Goal: Task Accomplishment & Management: Complete application form

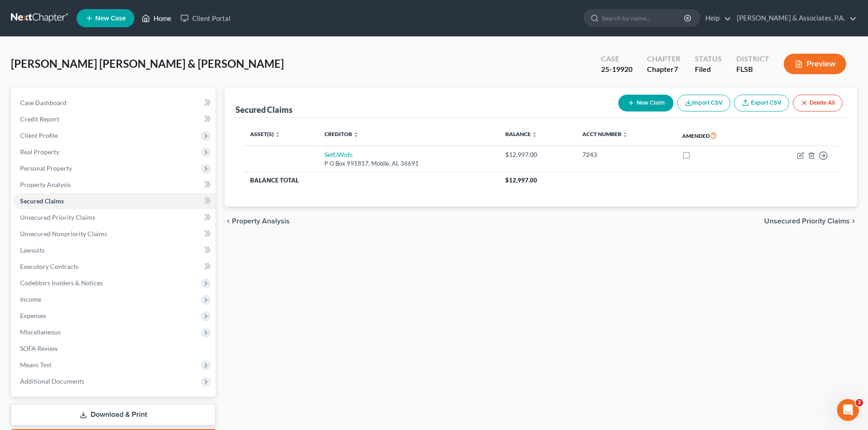
click at [165, 17] on link "Home" at bounding box center [156, 18] width 39 height 16
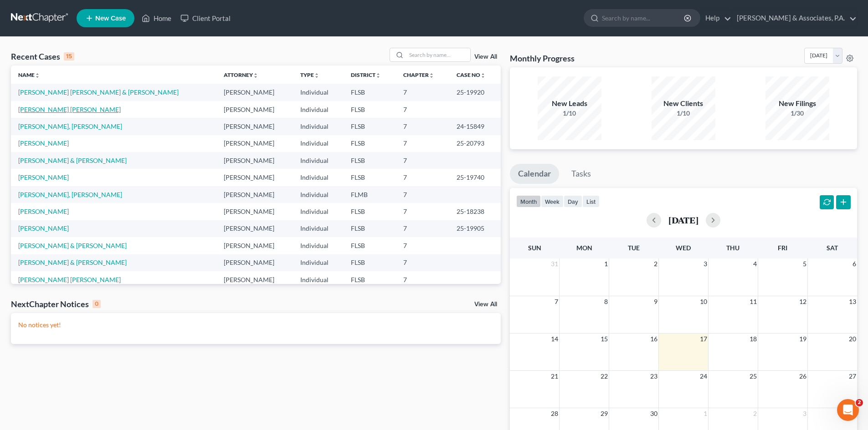
click at [45, 109] on link "[PERSON_NAME] [PERSON_NAME]" at bounding box center [69, 110] width 102 height 8
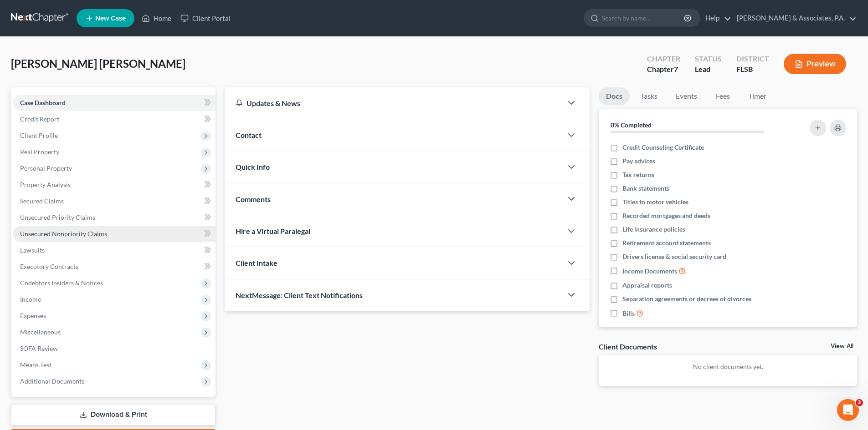
click at [61, 234] on span "Unsecured Nonpriority Claims" at bounding box center [63, 234] width 87 height 8
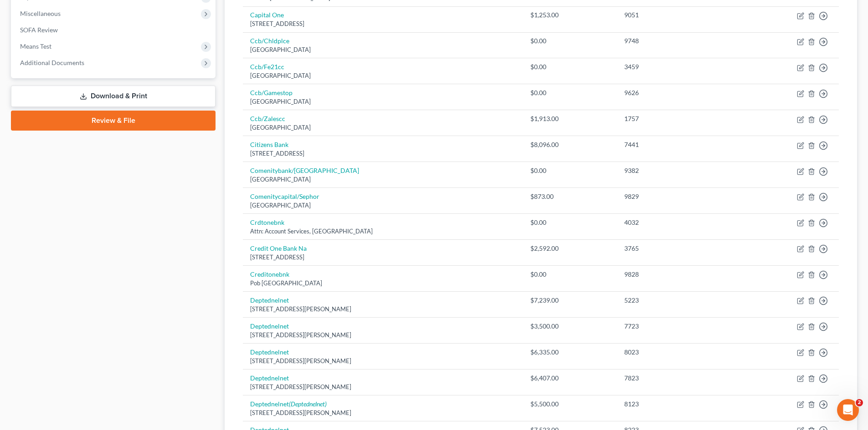
scroll to position [592, 0]
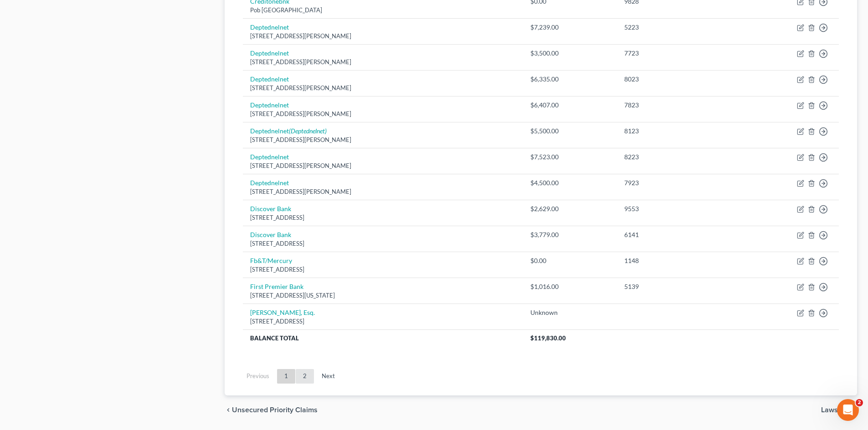
click at [302, 376] on link "2" at bounding box center [305, 376] width 18 height 15
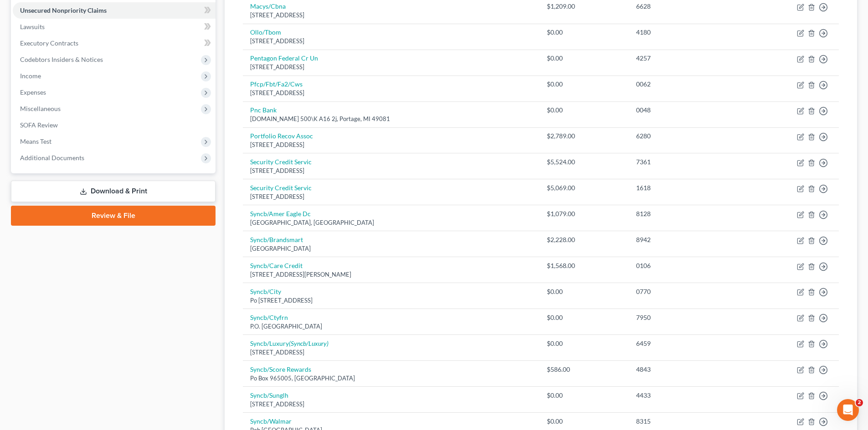
scroll to position [137, 0]
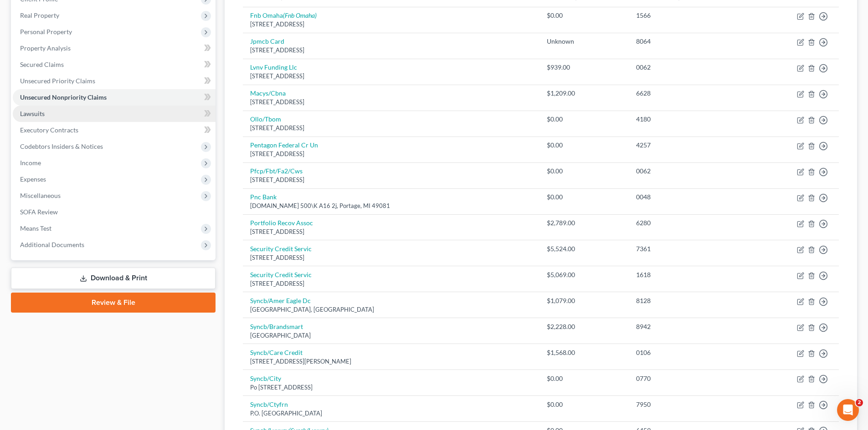
click at [81, 111] on link "Lawsuits" at bounding box center [114, 114] width 203 height 16
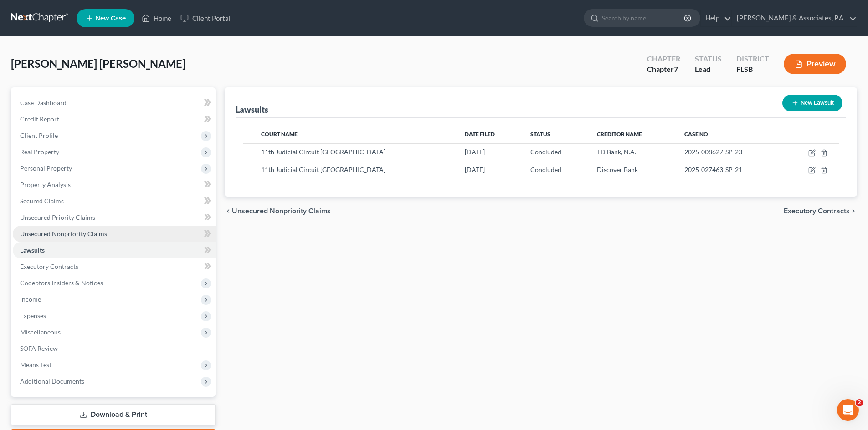
click at [67, 237] on span "Unsecured Nonpriority Claims" at bounding box center [63, 234] width 87 height 8
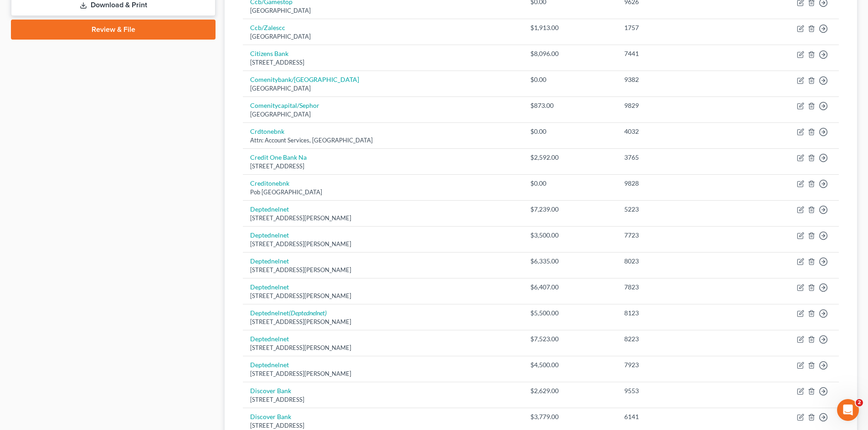
scroll to position [621, 0]
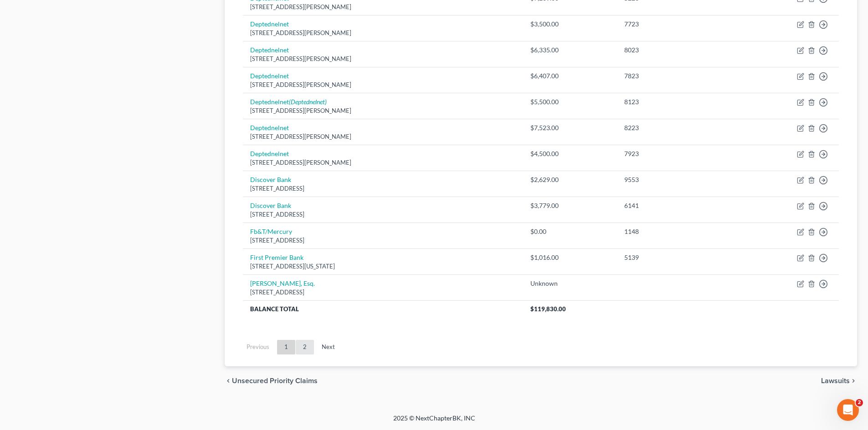
click at [303, 350] on link "2" at bounding box center [305, 347] width 18 height 15
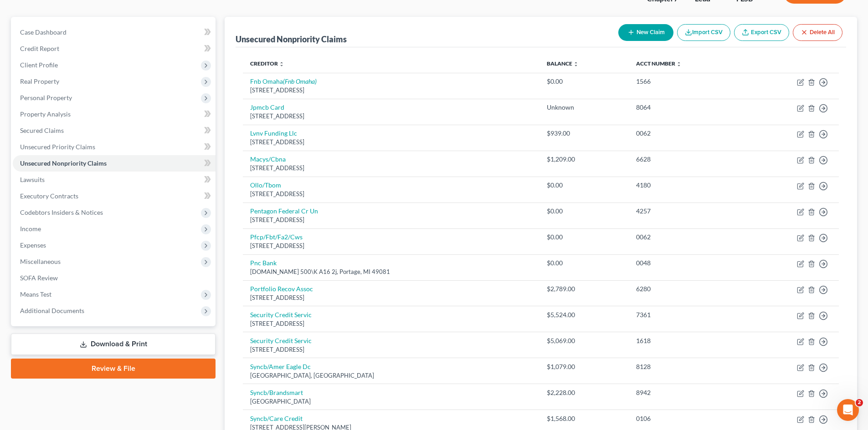
scroll to position [49, 0]
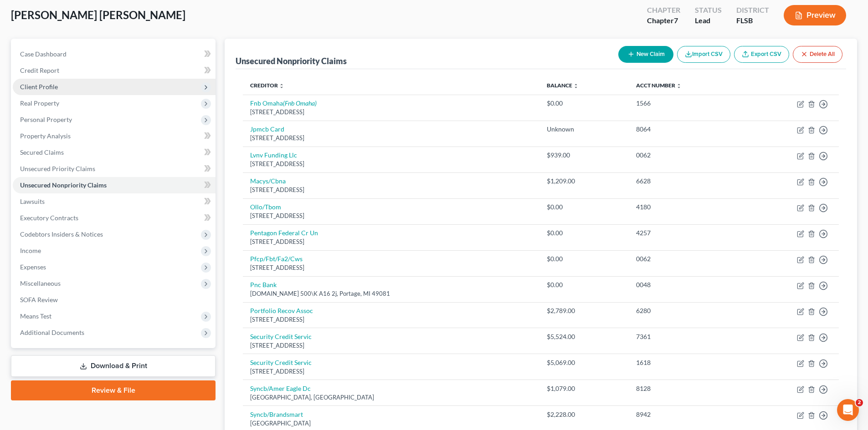
click at [51, 86] on span "Client Profile" at bounding box center [39, 87] width 38 height 8
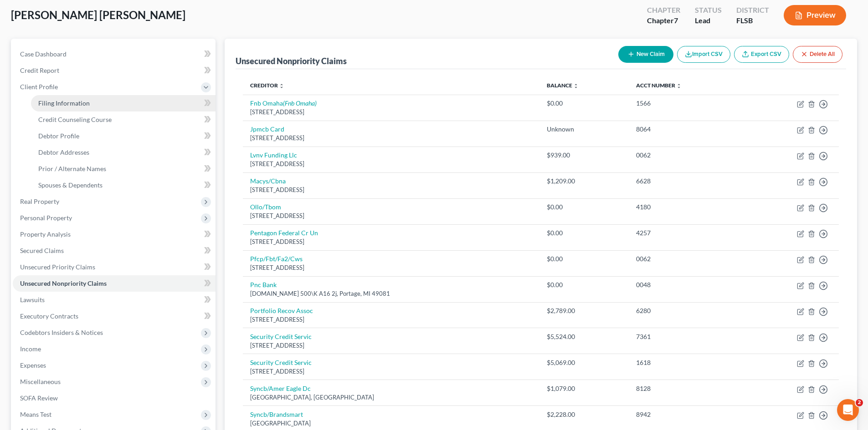
click at [54, 102] on span "Filing Information" at bounding box center [63, 103] width 51 height 8
select select "1"
select select "0"
select select "9"
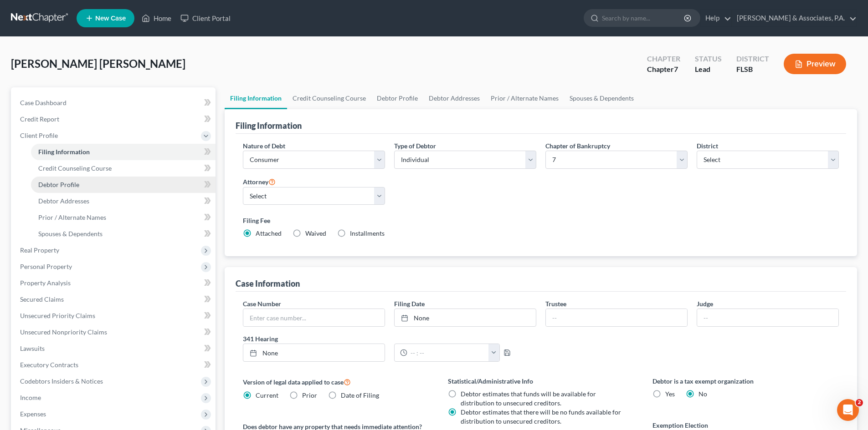
click at [60, 181] on span "Debtor Profile" at bounding box center [58, 185] width 41 height 8
select select "3"
select select "2"
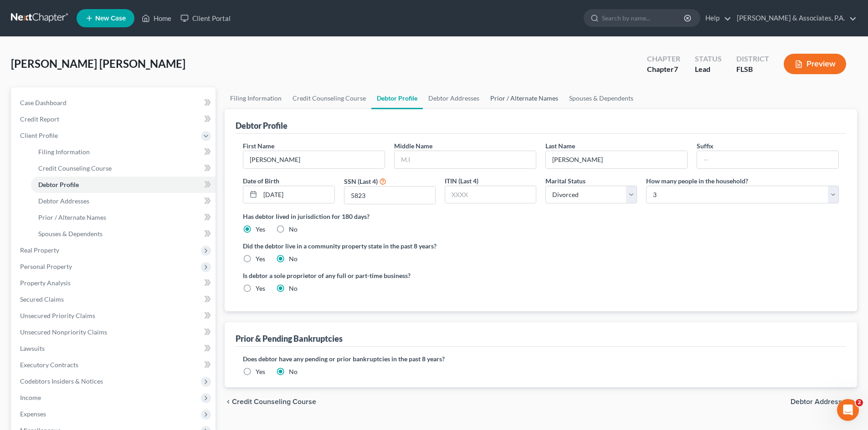
click at [517, 97] on link "Prior / Alternate Names" at bounding box center [524, 98] width 79 height 22
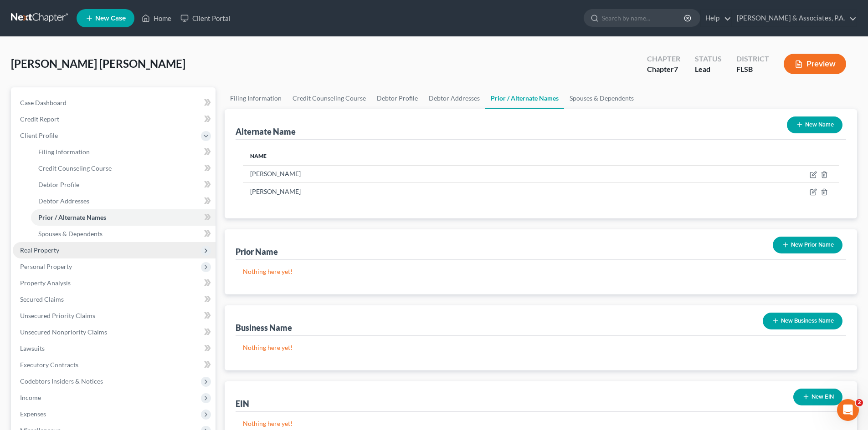
click at [61, 248] on span "Real Property" at bounding box center [114, 250] width 203 height 16
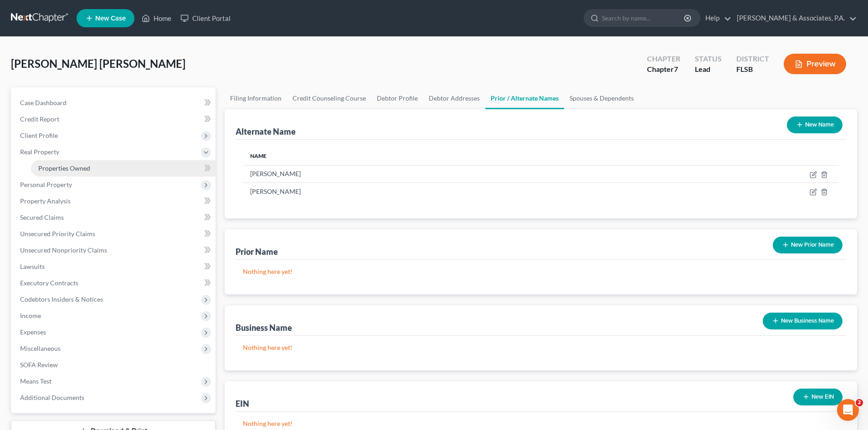
click at [52, 169] on span "Properties Owned" at bounding box center [64, 168] width 52 height 8
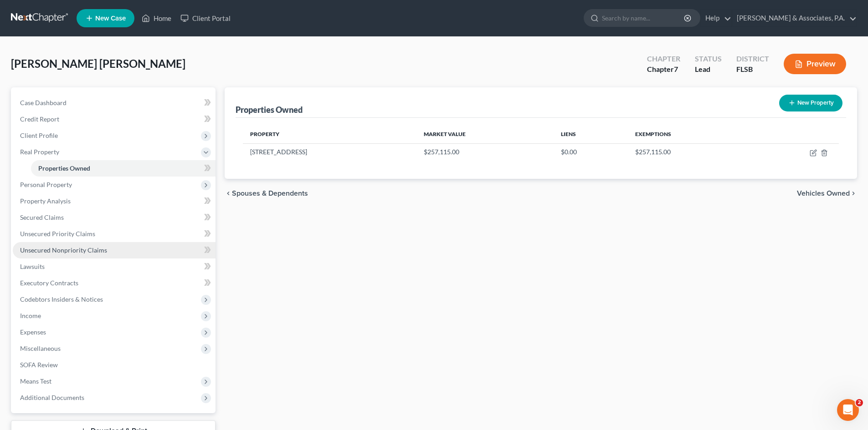
click at [46, 251] on span "Unsecured Nonpriority Claims" at bounding box center [63, 250] width 87 height 8
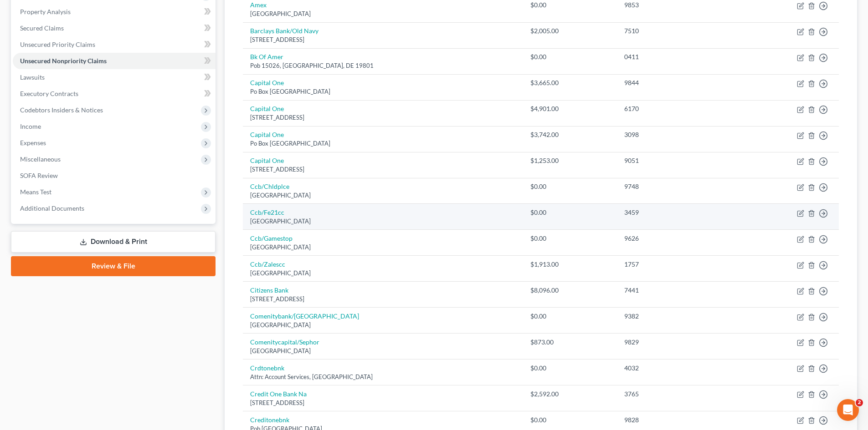
scroll to position [91, 0]
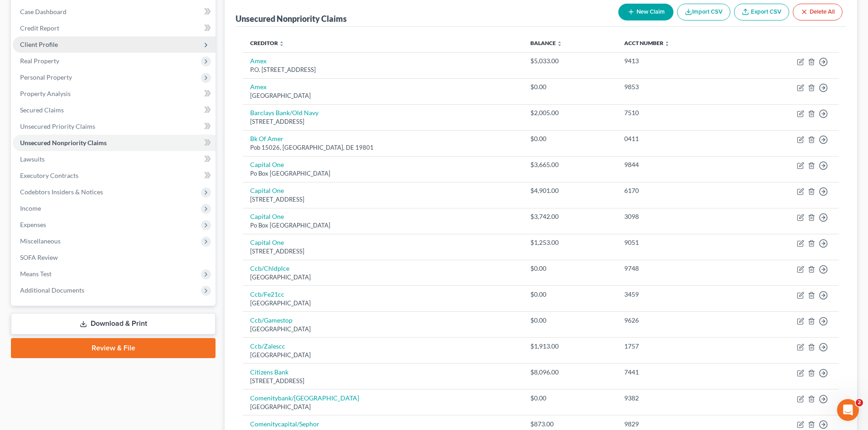
click at [41, 46] on span "Client Profile" at bounding box center [39, 45] width 38 height 8
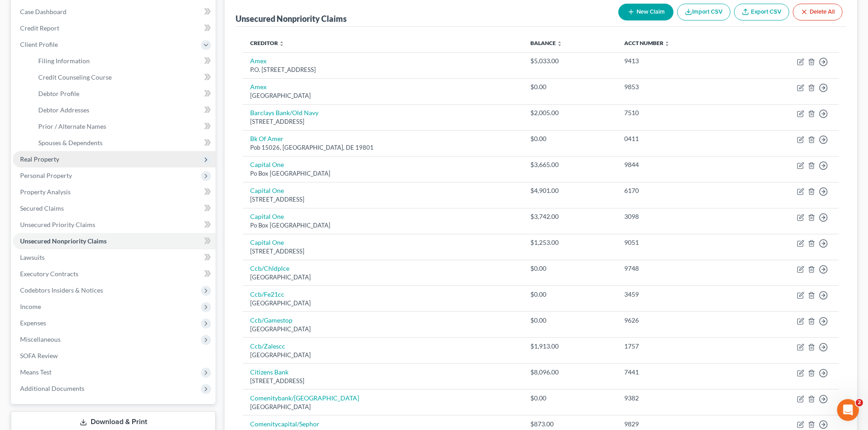
click at [61, 157] on span "Real Property" at bounding box center [114, 159] width 203 height 16
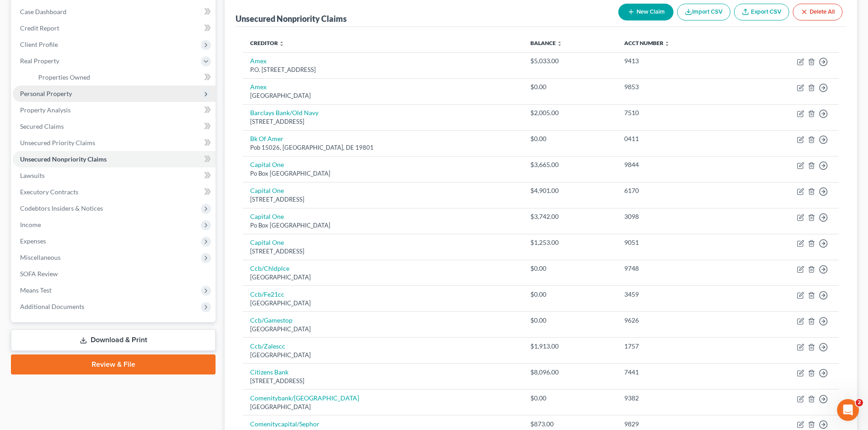
click at [54, 97] on span "Personal Property" at bounding box center [46, 94] width 52 height 8
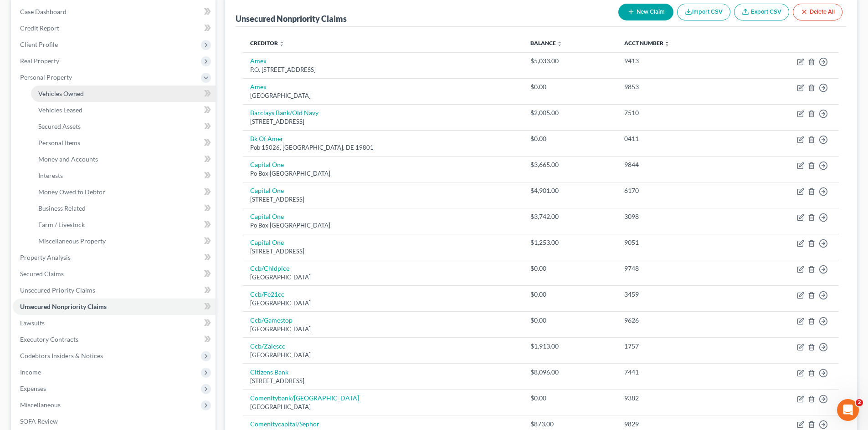
click at [55, 94] on span "Vehicles Owned" at bounding box center [61, 94] width 46 height 8
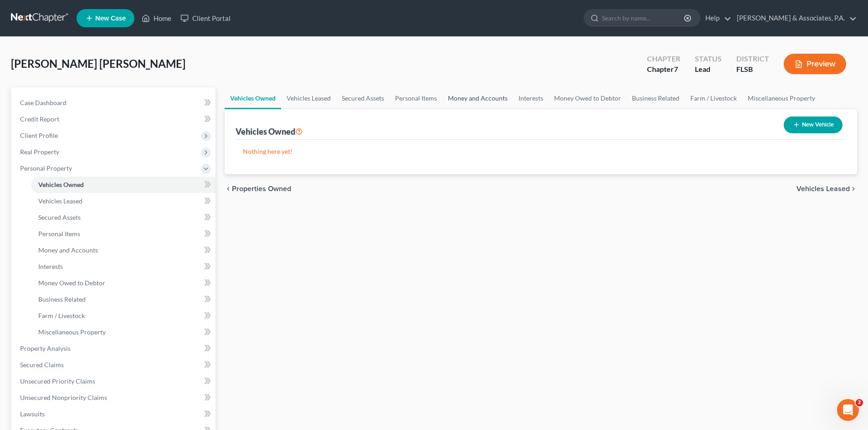
click at [484, 99] on link "Money and Accounts" at bounding box center [477, 98] width 71 height 22
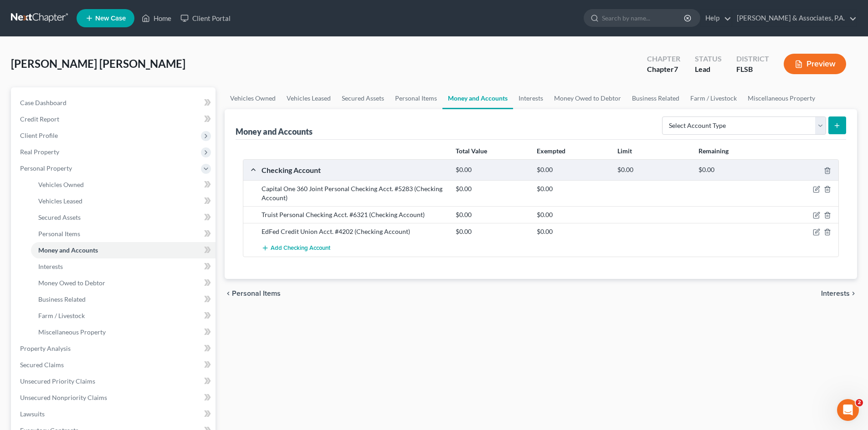
click at [439, 58] on div "[PERSON_NAME] [PERSON_NAME] Upgraded Chapter Chapter 7 Status Lead District [GE…" at bounding box center [434, 68] width 846 height 40
click at [68, 250] on span "Money and Accounts" at bounding box center [68, 250] width 60 height 8
click at [814, 215] on icon "button" at bounding box center [816, 215] width 7 height 7
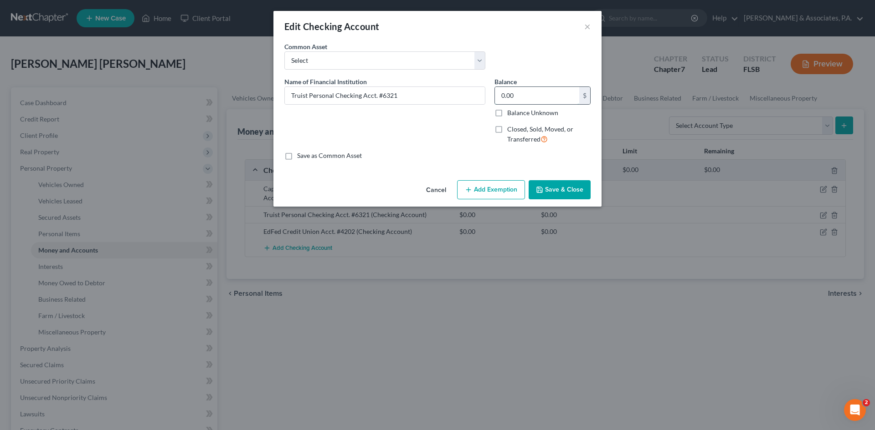
click at [516, 94] on input "0.00" at bounding box center [537, 95] width 84 height 17
type input "93.15"
click at [555, 190] on button "Save & Close" at bounding box center [559, 189] width 62 height 19
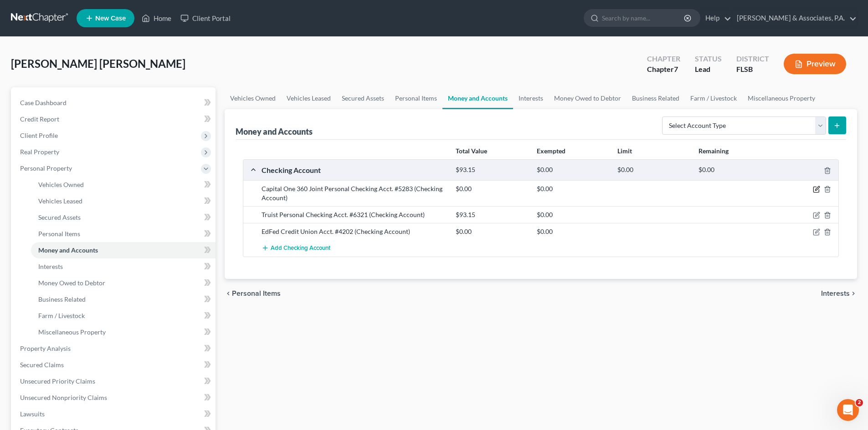
click at [817, 189] on icon "button" at bounding box center [816, 189] width 7 height 7
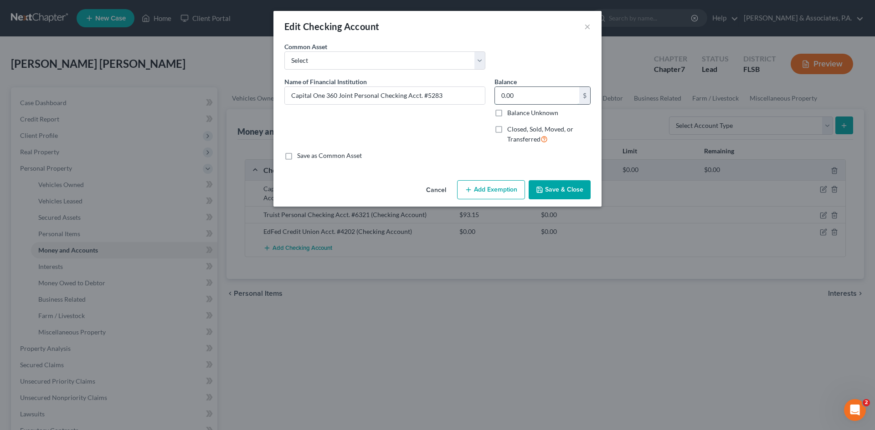
click at [521, 94] on input "0.00" at bounding box center [537, 95] width 84 height 17
type input "46.43"
click at [550, 190] on button "Save & Close" at bounding box center [559, 189] width 62 height 19
